Goal: Information Seeking & Learning: Learn about a topic

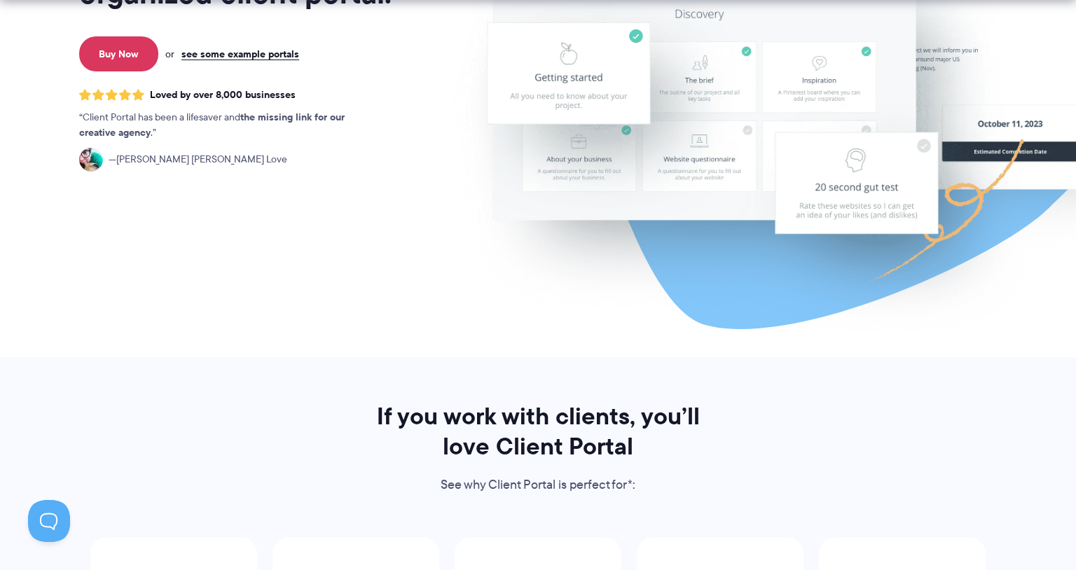
scroll to position [1970, 0]
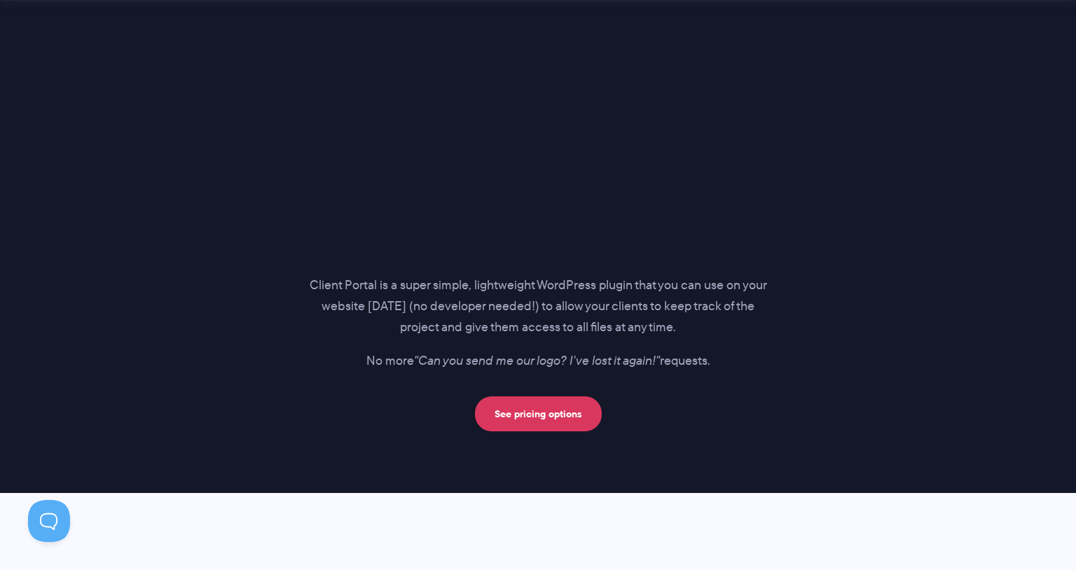
click at [419, 308] on p "Client Portal is a super simple, lightweight WordPress plugin that you can use …" at bounding box center [538, 306] width 458 height 63
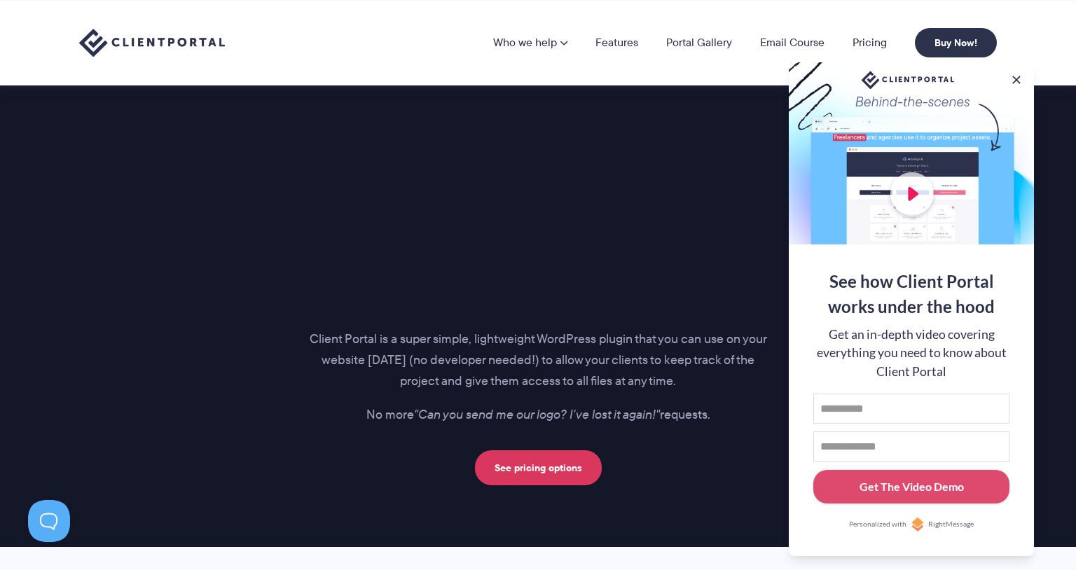
scroll to position [1878, 0]
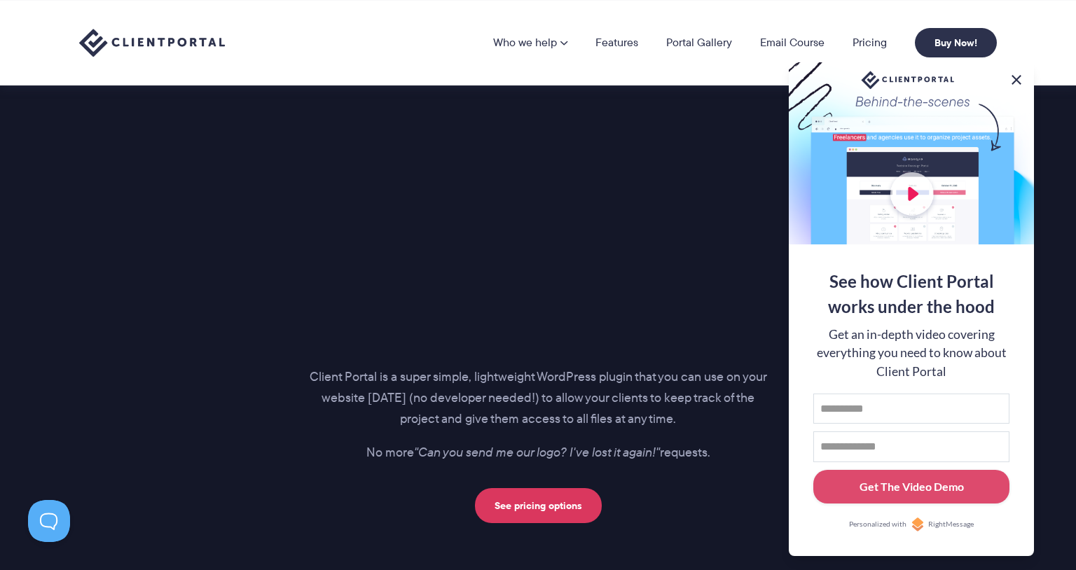
click at [1017, 74] on button at bounding box center [1016, 79] width 17 height 17
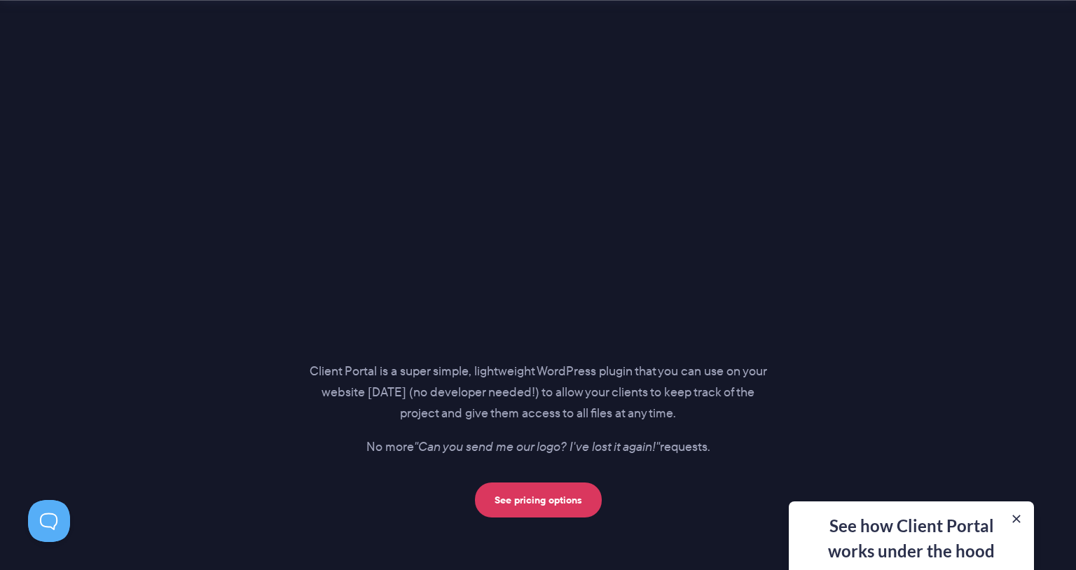
scroll to position [1911, 0]
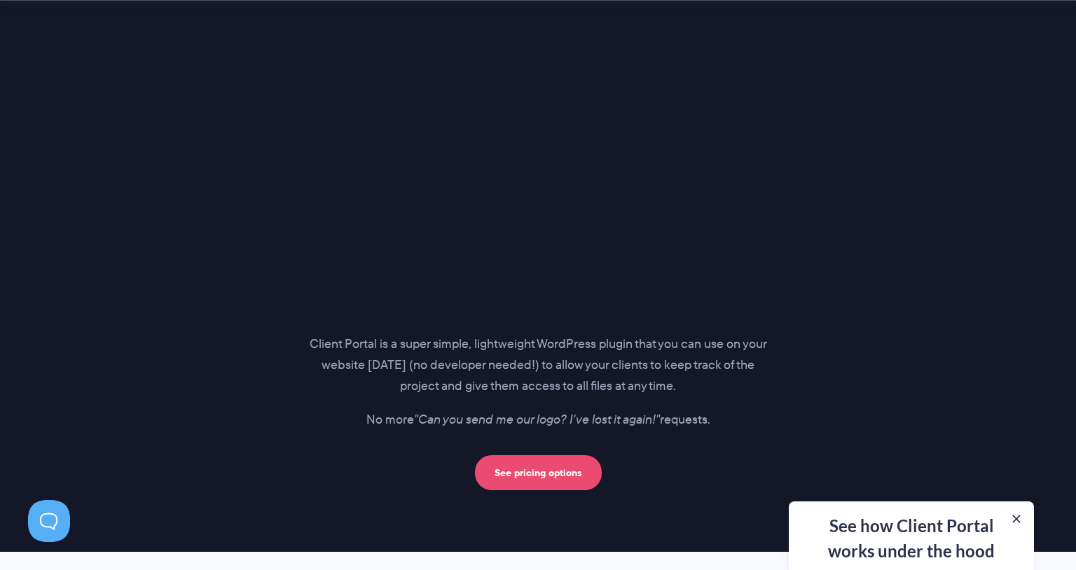
click at [511, 466] on link "See pricing options" at bounding box center [538, 472] width 127 height 35
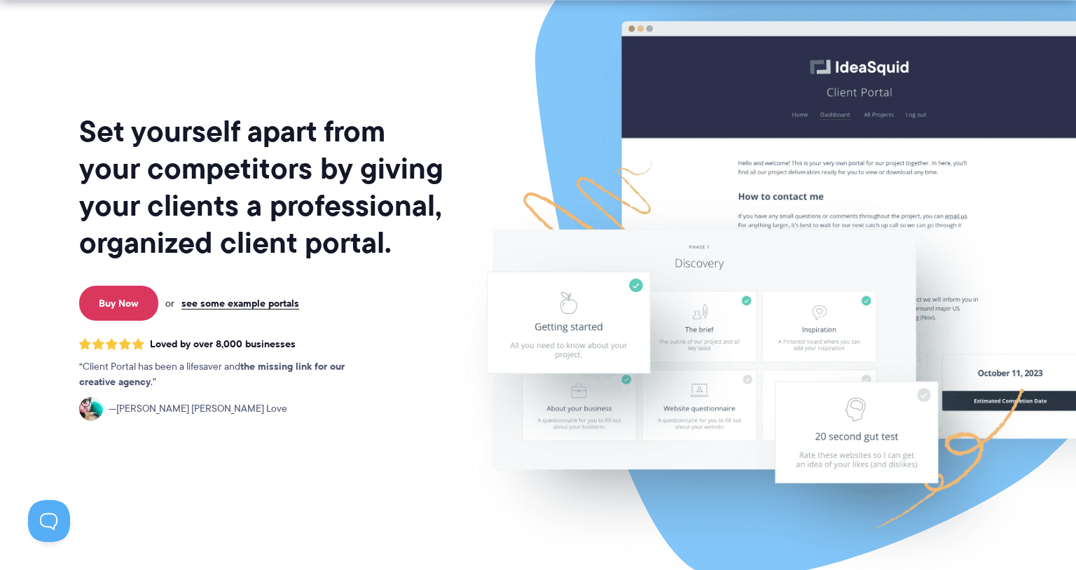
scroll to position [78, 0]
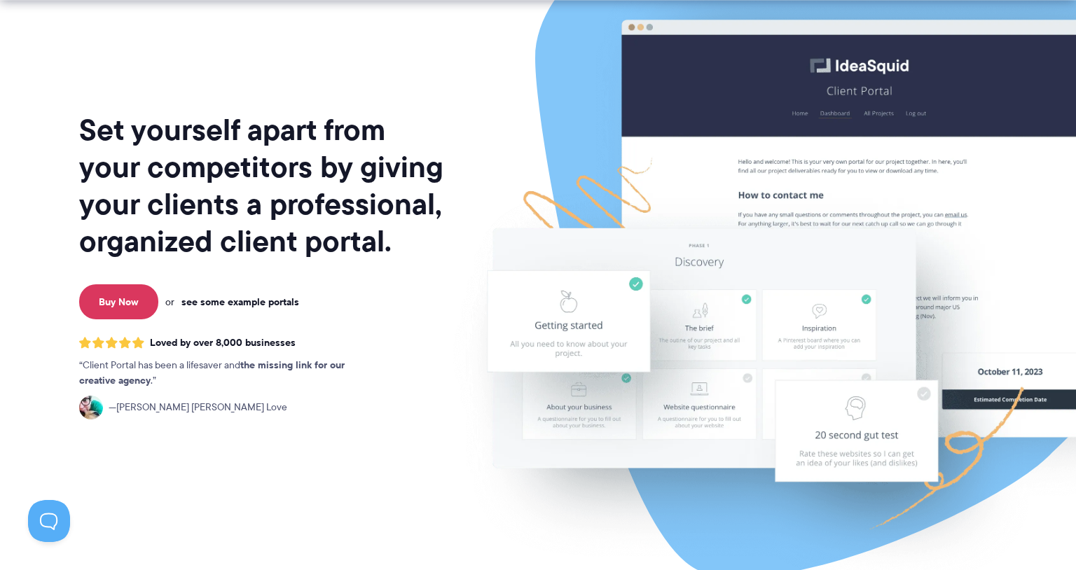
click at [266, 303] on link "see some example portals" at bounding box center [240, 302] width 118 height 13
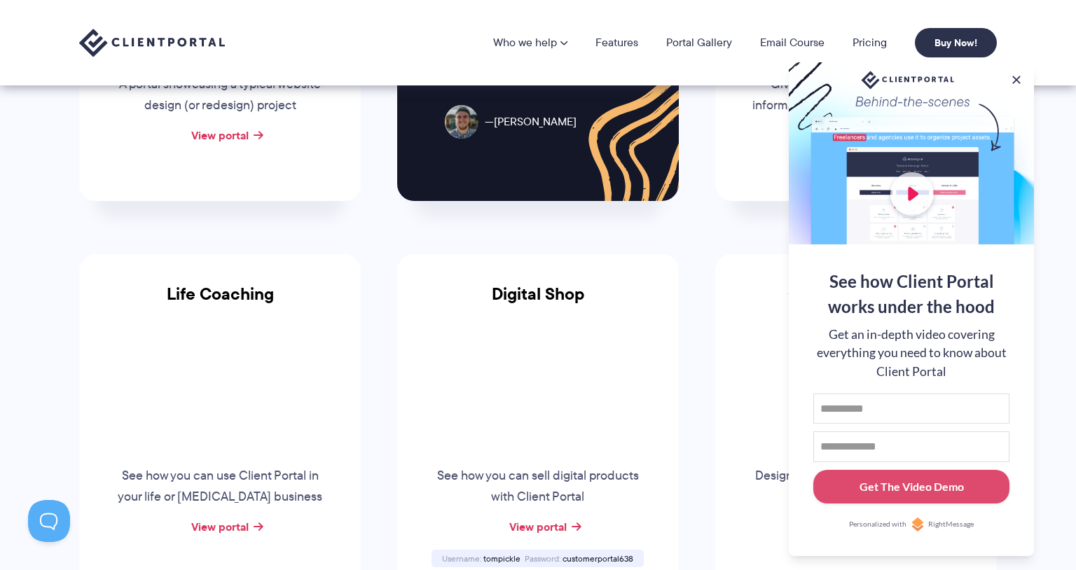
scroll to position [854, 0]
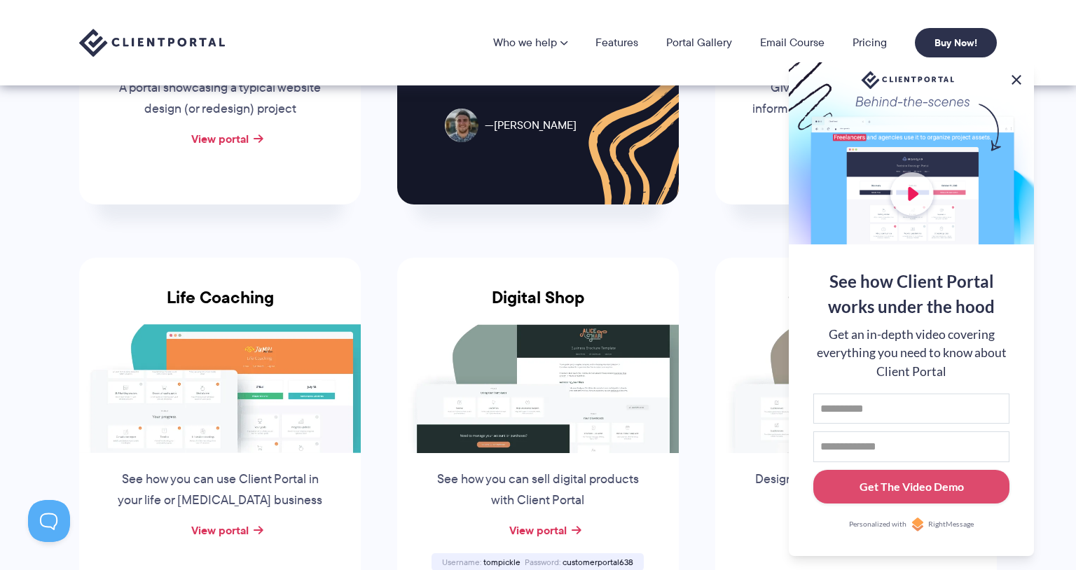
click at [1018, 75] on button at bounding box center [1016, 79] width 17 height 17
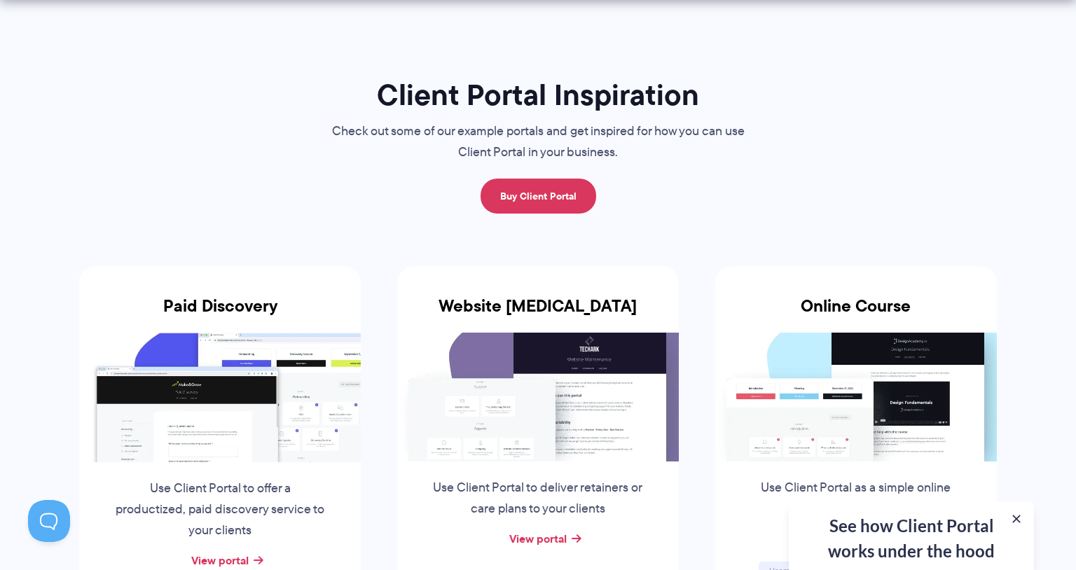
scroll to position [127, 0]
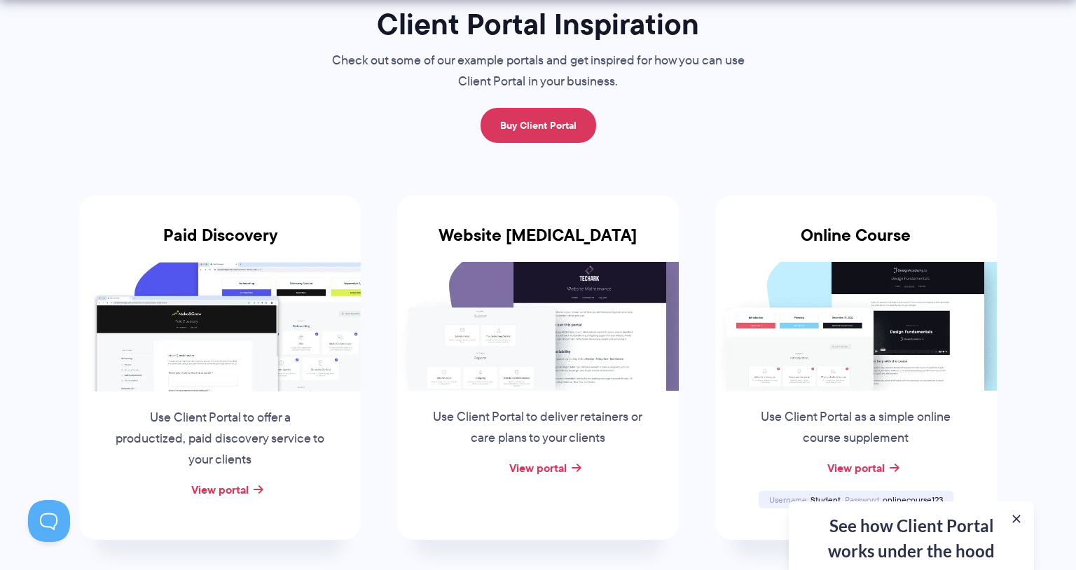
click at [529, 330] on img at bounding box center [538, 326] width 282 height 129
